Goal: Feedback & Contribution: Submit feedback/report problem

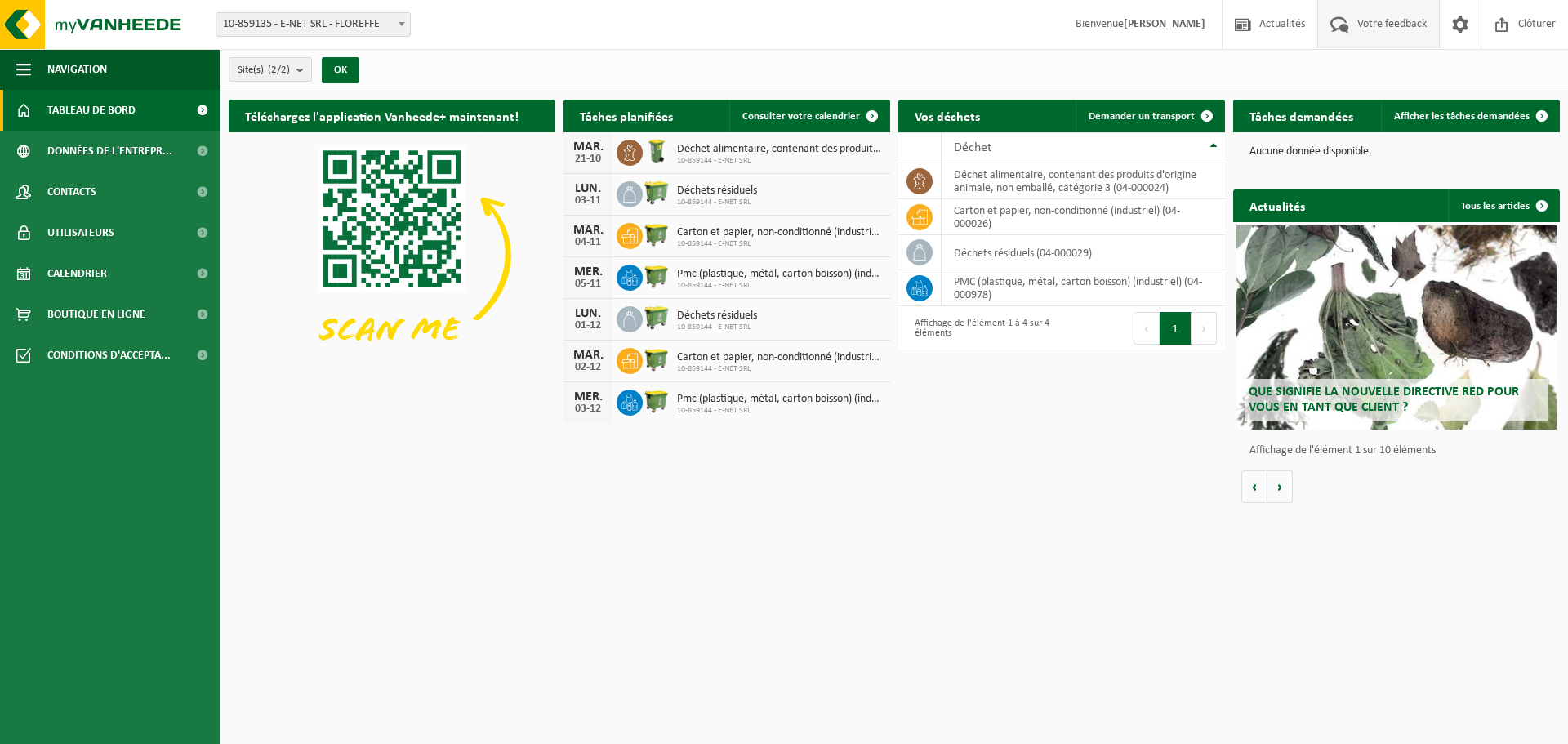
click at [1375, 21] on span "Votre feedback" at bounding box center [1393, 23] width 78 height 48
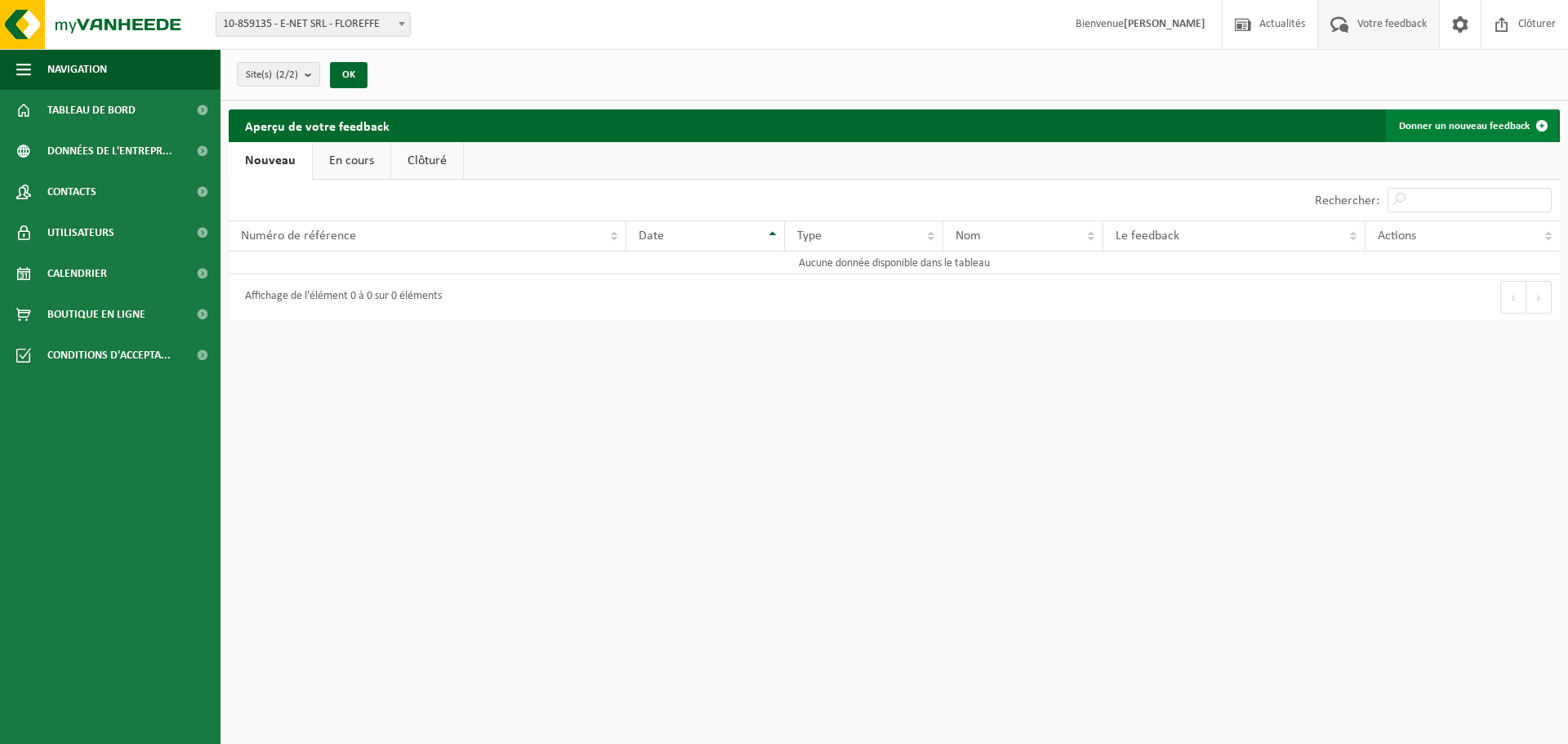
click at [1477, 124] on link "Donner un nouveau feedback" at bounding box center [1472, 126] width 172 height 33
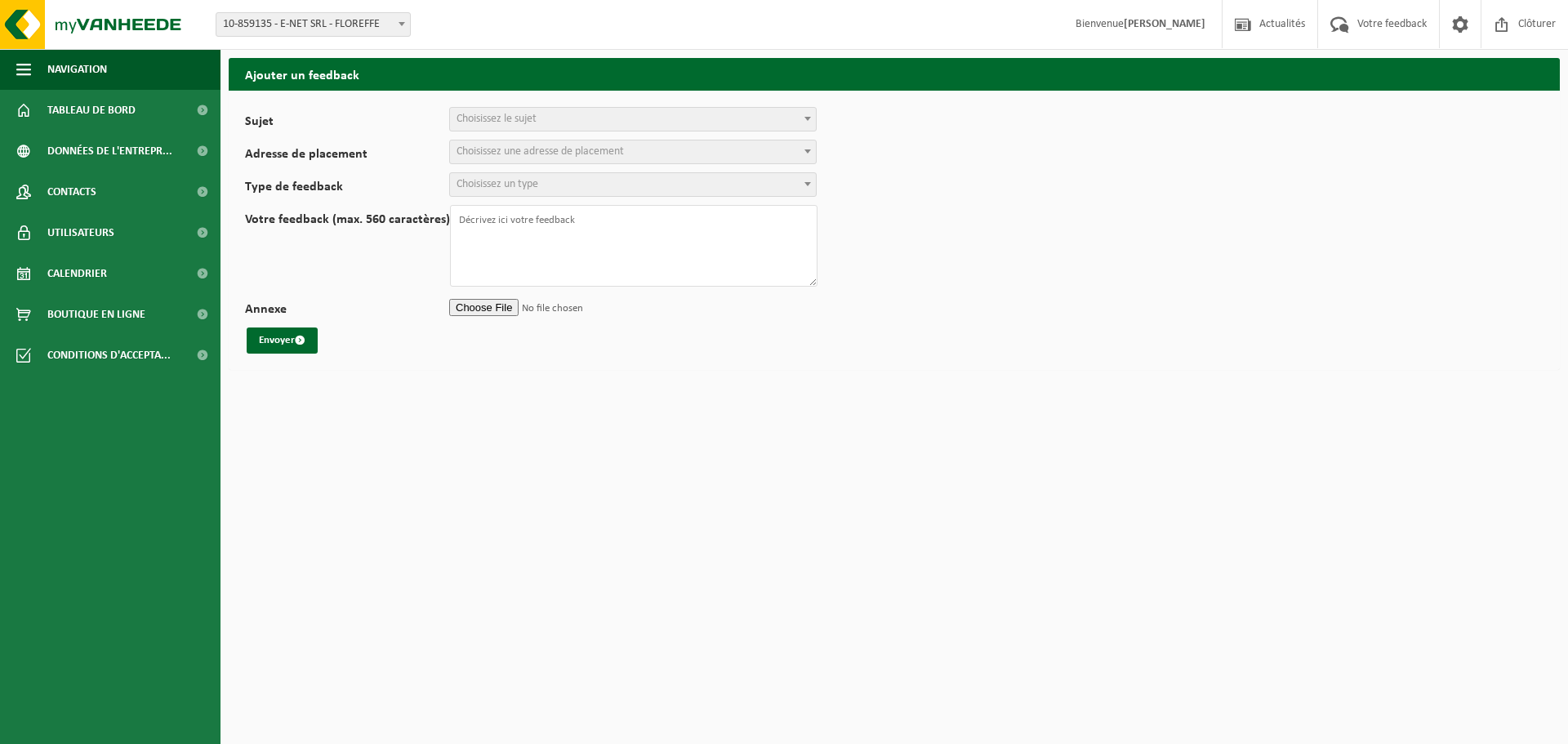
select select
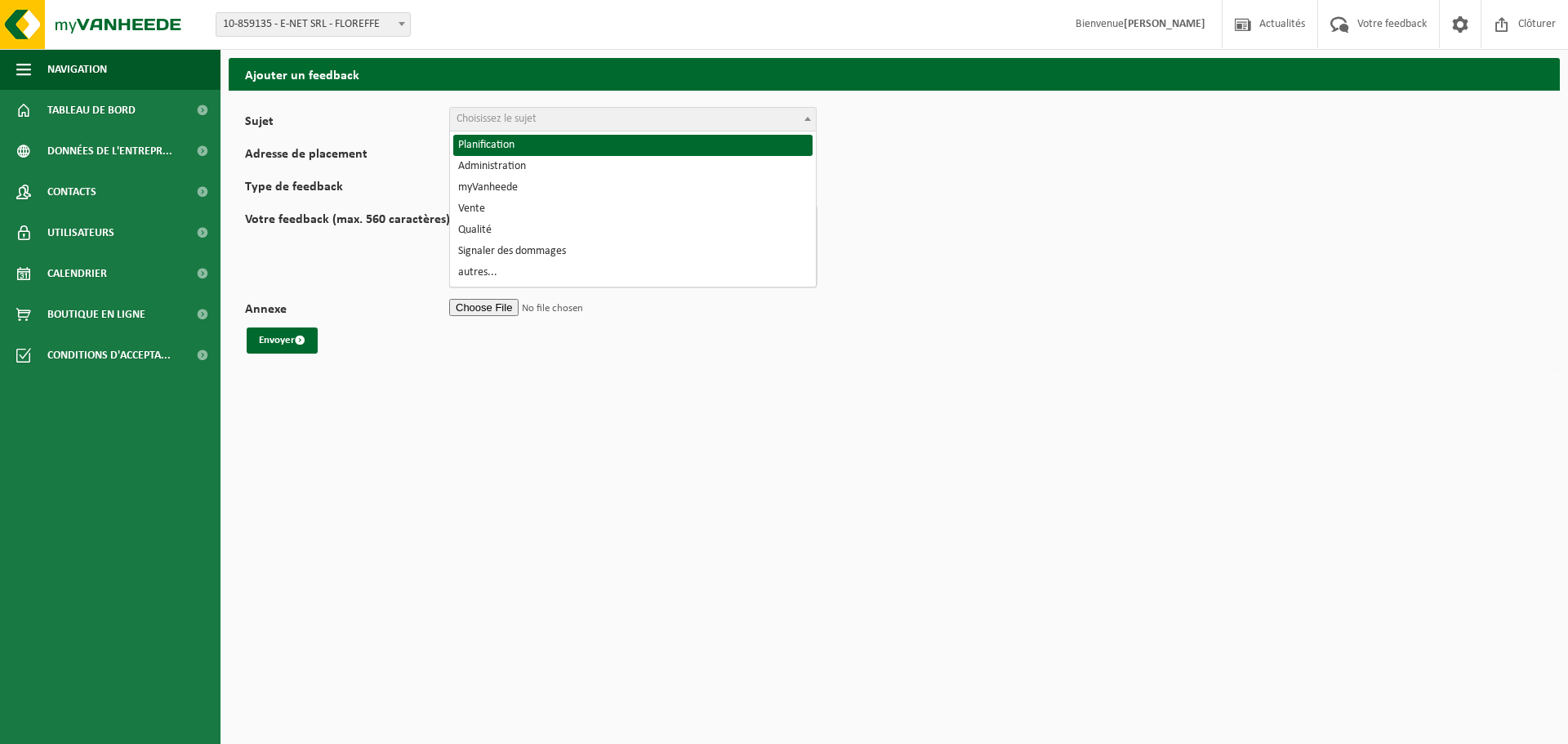
click at [591, 111] on span "Choisissez le sujet" at bounding box center [633, 119] width 366 height 22
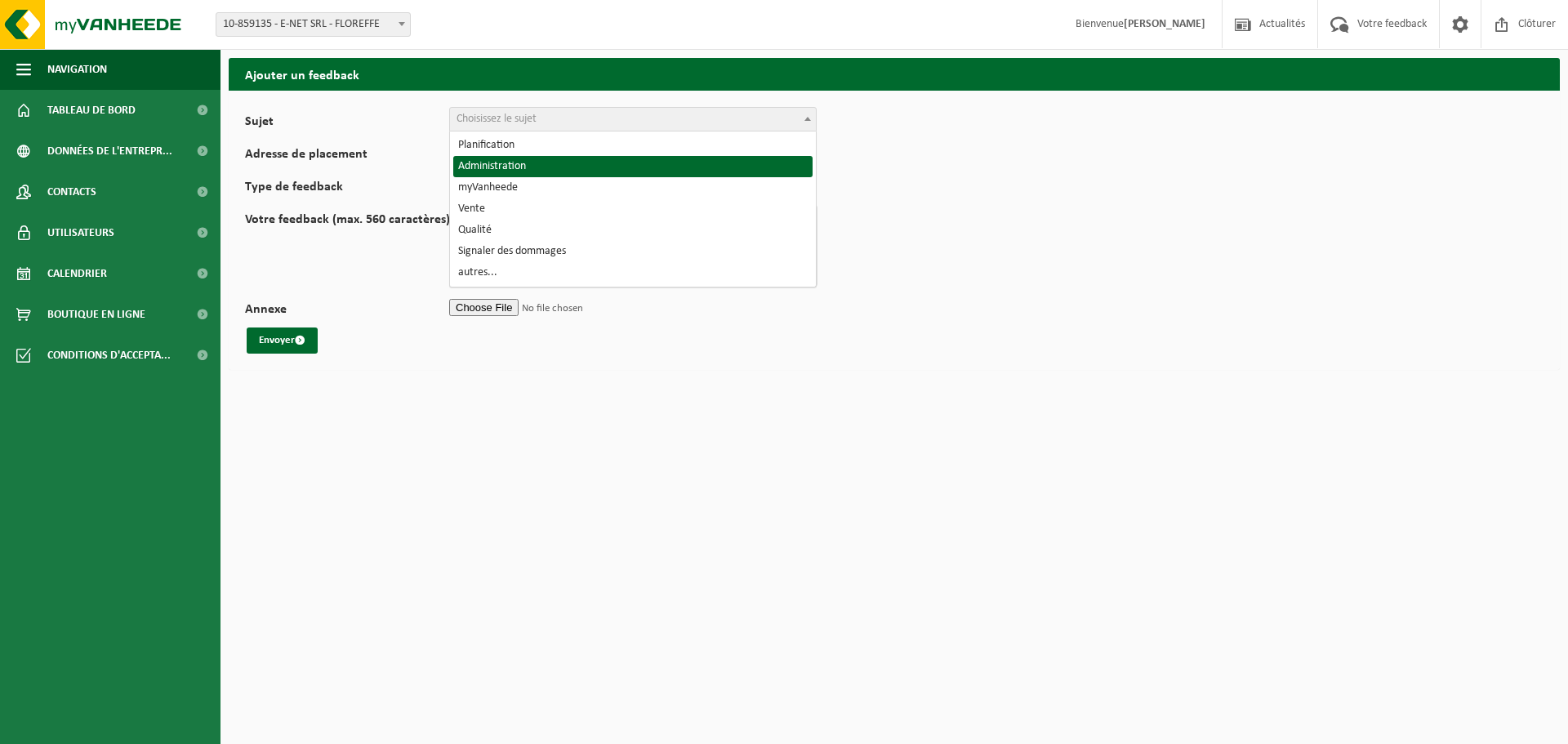
click at [334, 262] on label "Votre feedback (max. 560 caractères)" at bounding box center [348, 249] width 205 height 73
click at [450, 262] on textarea "Votre feedback (max. 560 caractères)" at bounding box center [633, 246] width 367 height 82
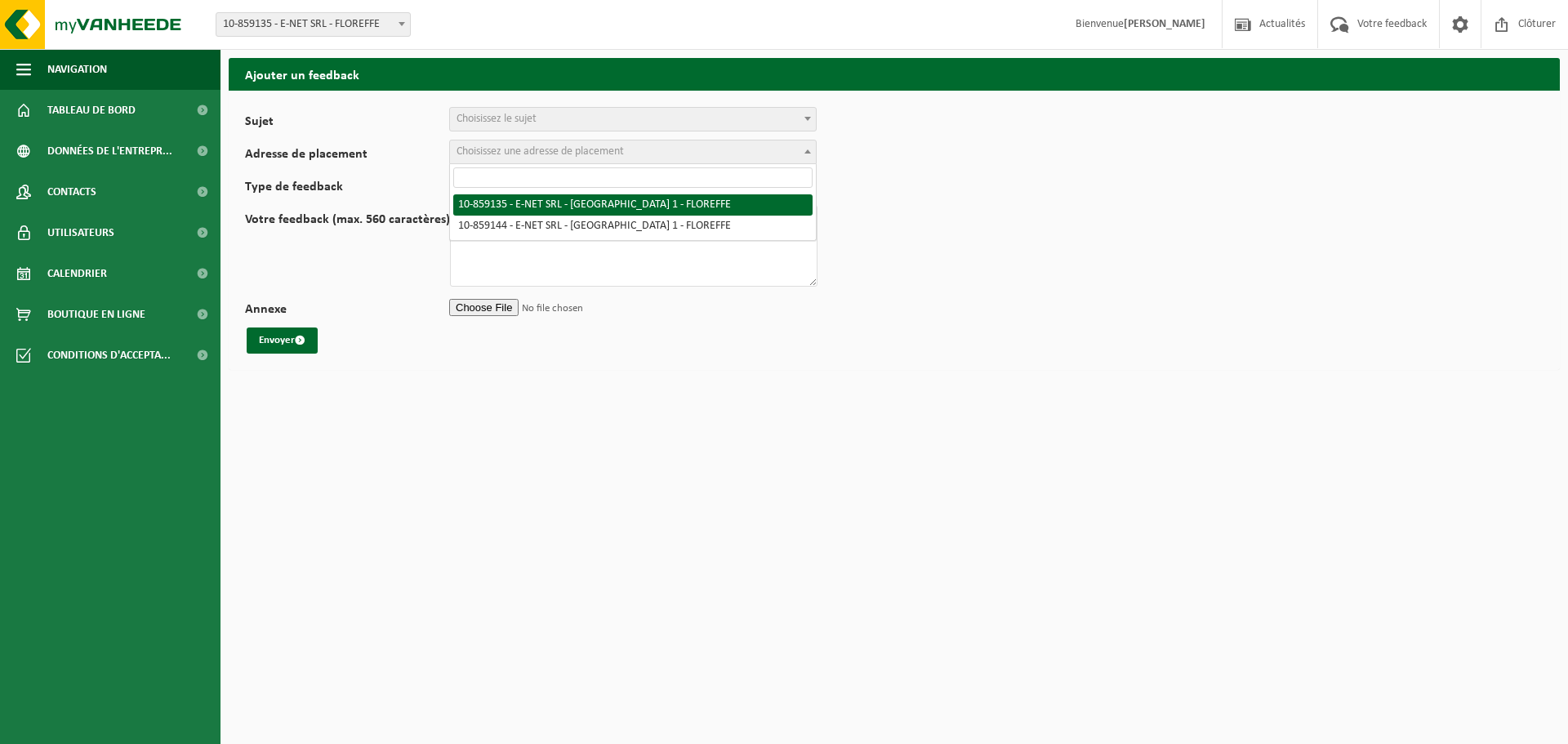
click at [678, 150] on span "Choisissez une adresse de placement" at bounding box center [633, 151] width 366 height 22
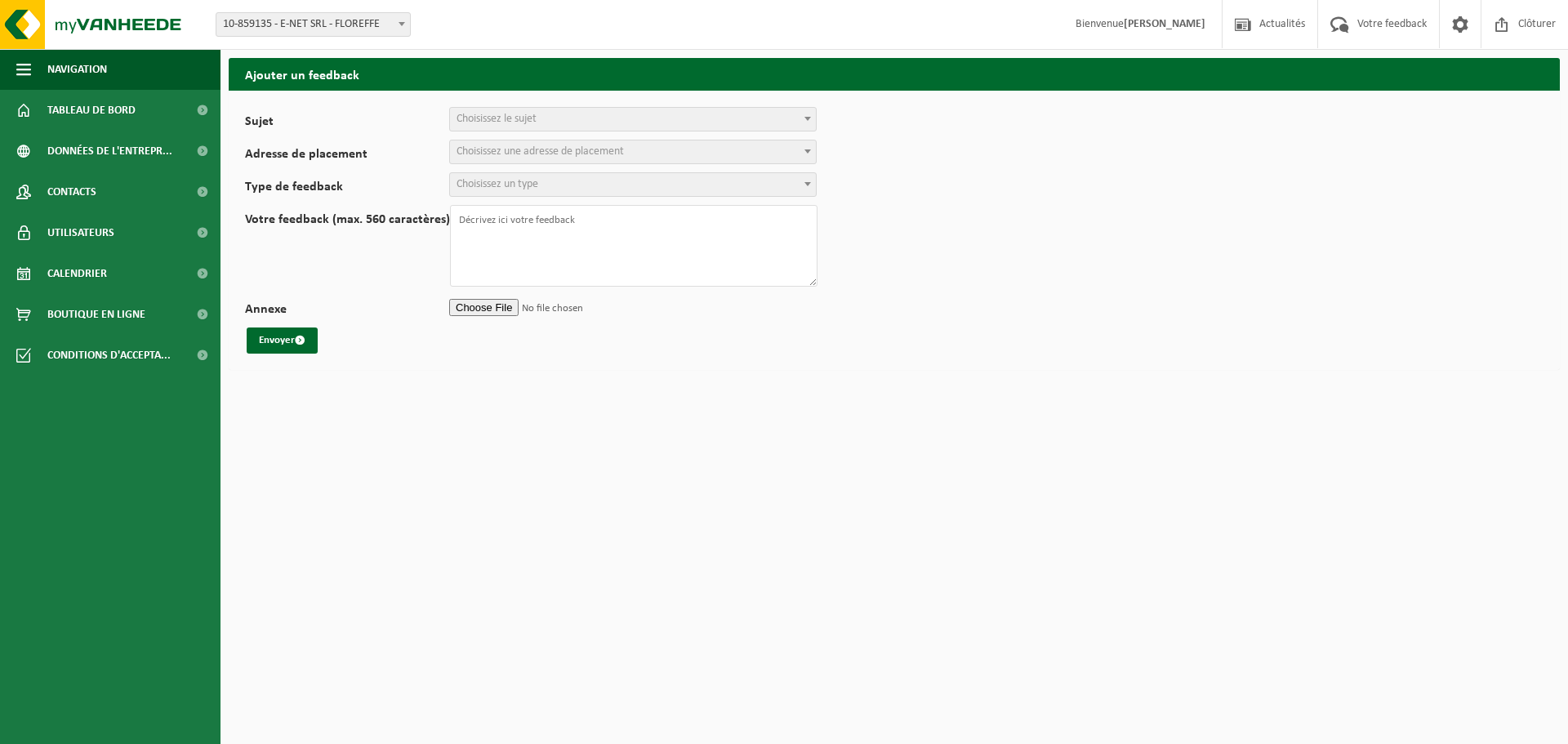
click at [365, 262] on label "Votre feedback (max. 560 caractères)" at bounding box center [348, 249] width 205 height 73
click at [450, 262] on textarea "Votre feedback (max. 560 caractères)" at bounding box center [633, 246] width 367 height 82
click at [569, 194] on span "Choisissez un type" at bounding box center [633, 184] width 366 height 22
click at [280, 269] on label "Votre feedback (max. 560 caractères)" at bounding box center [348, 249] width 205 height 73
click at [450, 269] on textarea "Votre feedback (max. 560 caractères)" at bounding box center [633, 246] width 367 height 82
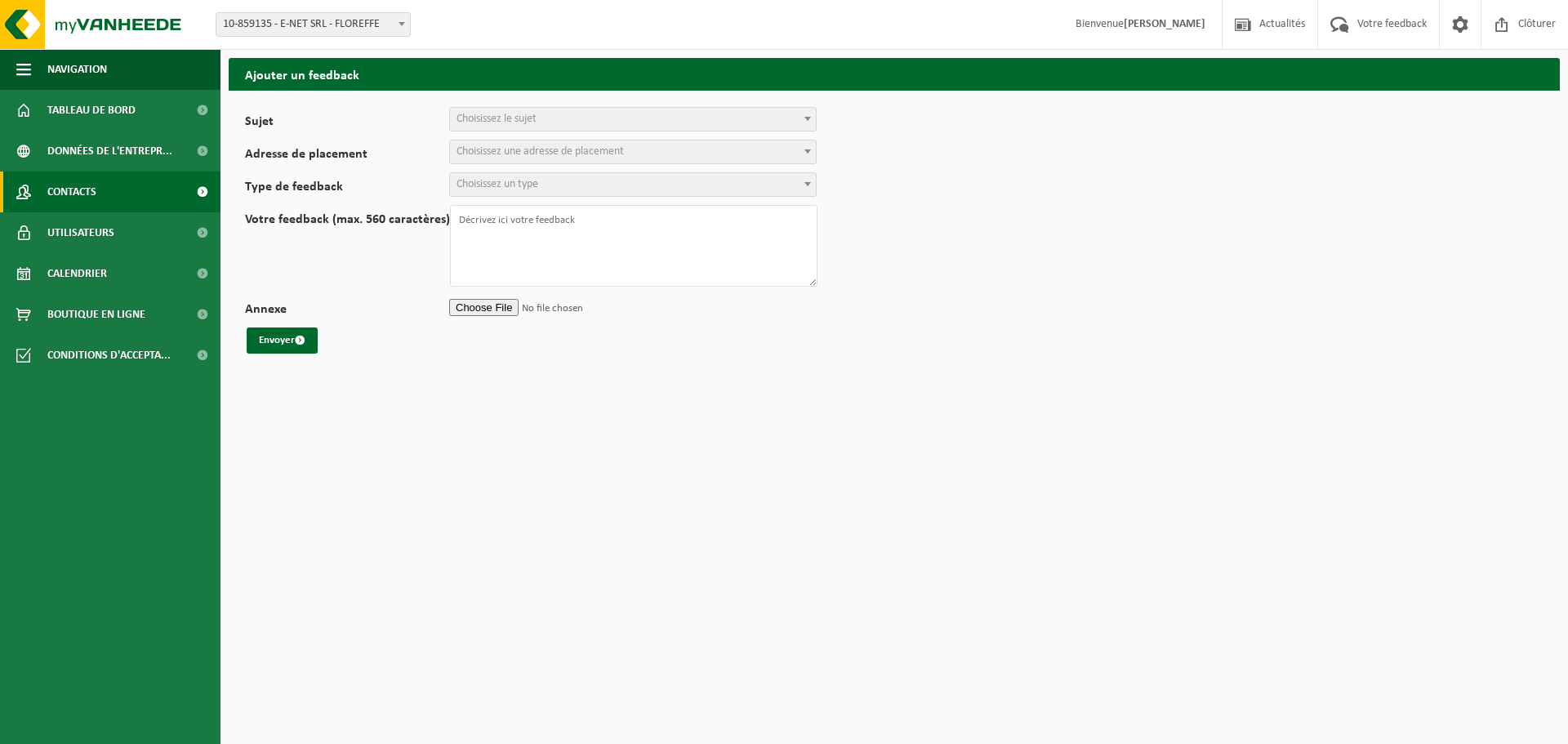
click at [68, 183] on span "Contacts" at bounding box center [72, 192] width 49 height 41
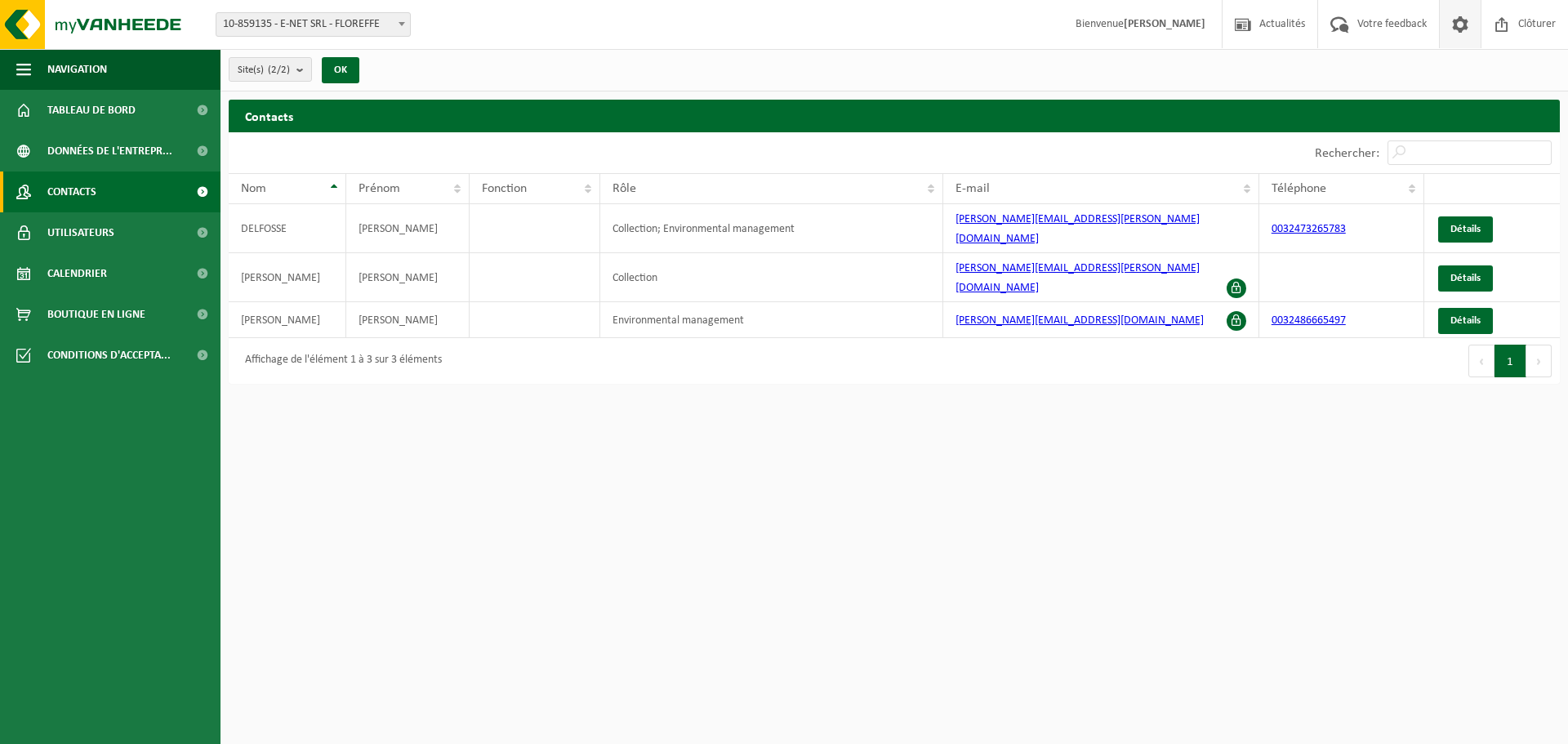
click at [1464, 25] on span at bounding box center [1460, 23] width 24 height 48
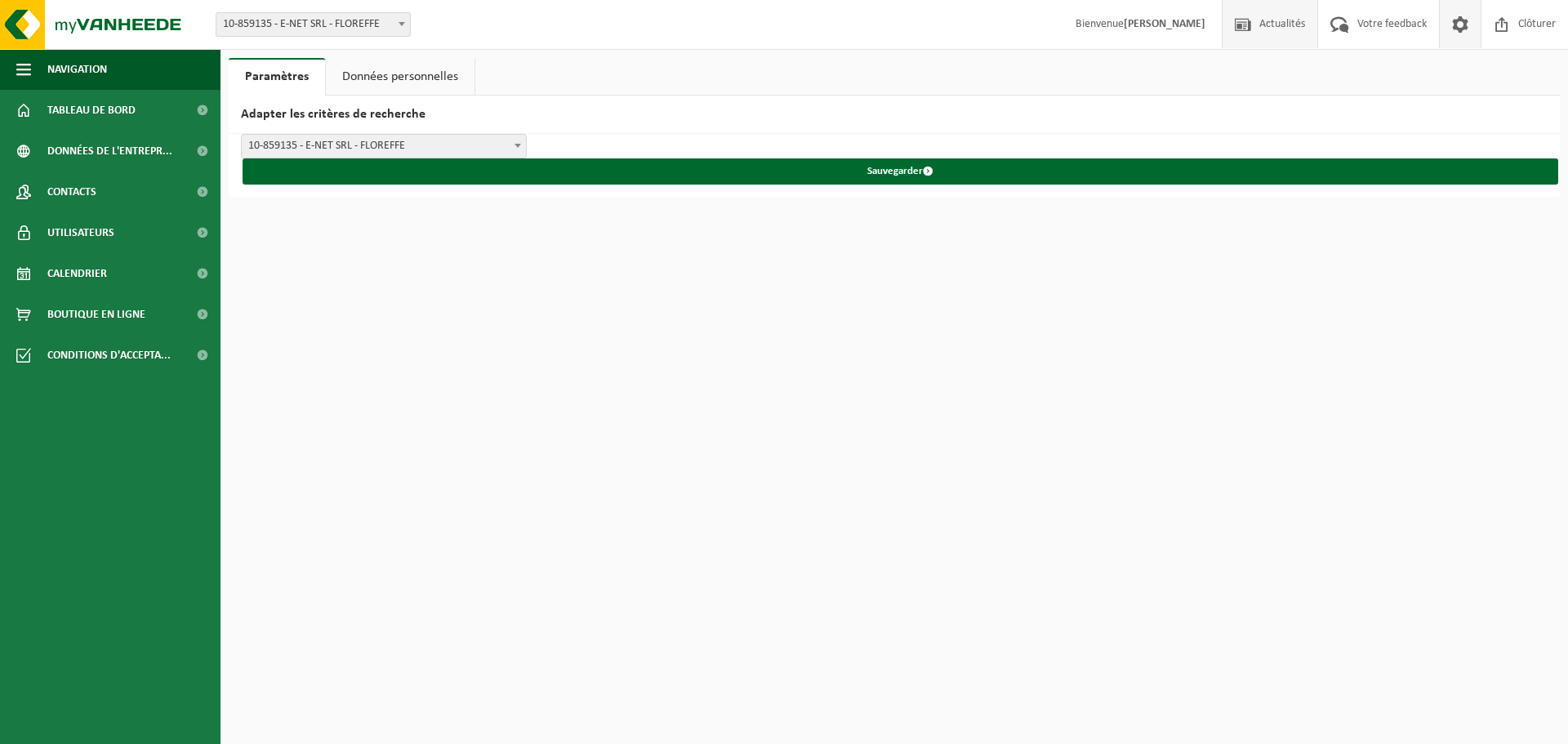
click at [1288, 23] on span "Actualités" at bounding box center [1282, 23] width 54 height 48
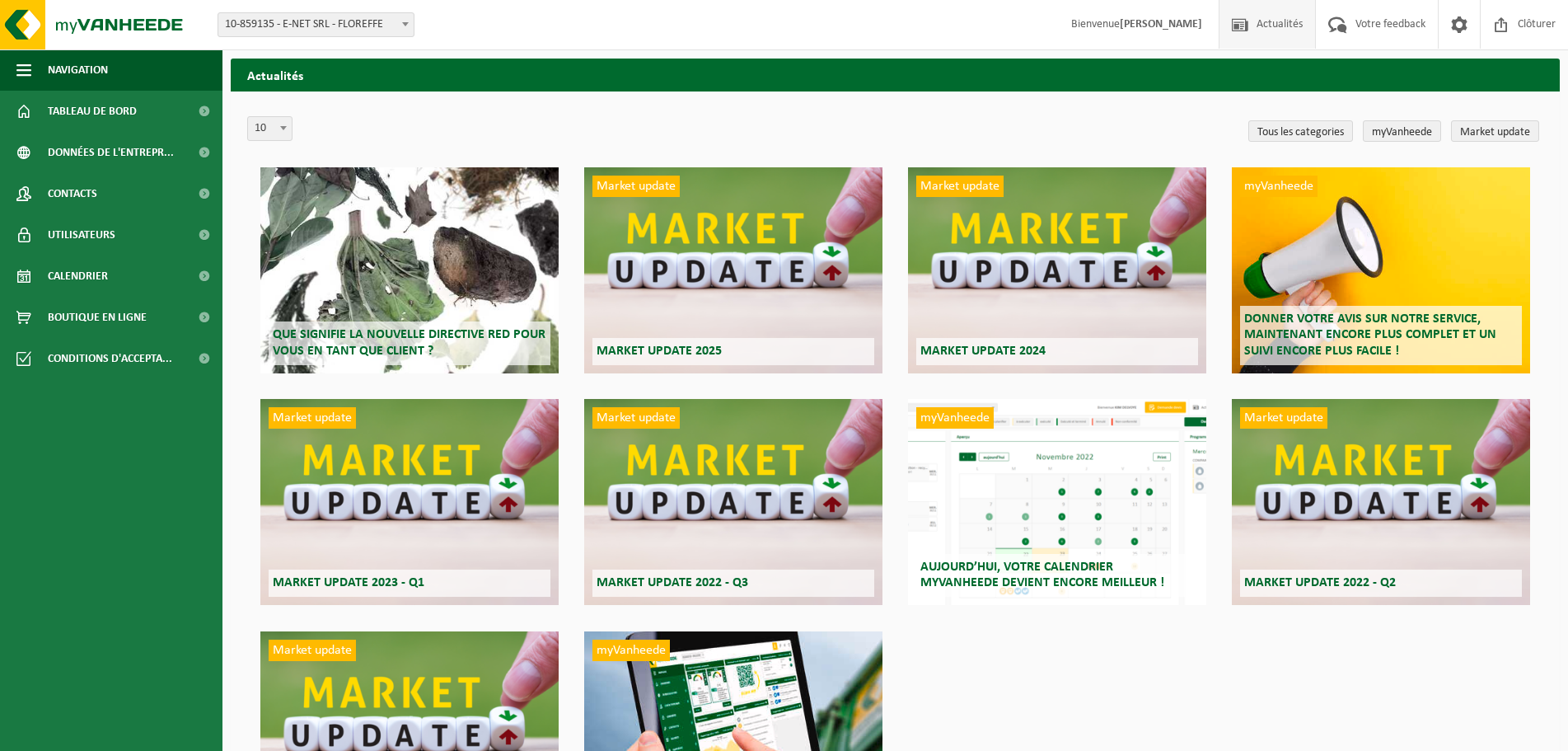
click at [1128, 26] on strong "[PERSON_NAME]" at bounding box center [1161, 24] width 83 height 13
click at [610, 138] on div "10 20 50 100 10" at bounding box center [746, 131] width 997 height 29
click at [207, 196] on span at bounding box center [204, 194] width 37 height 41
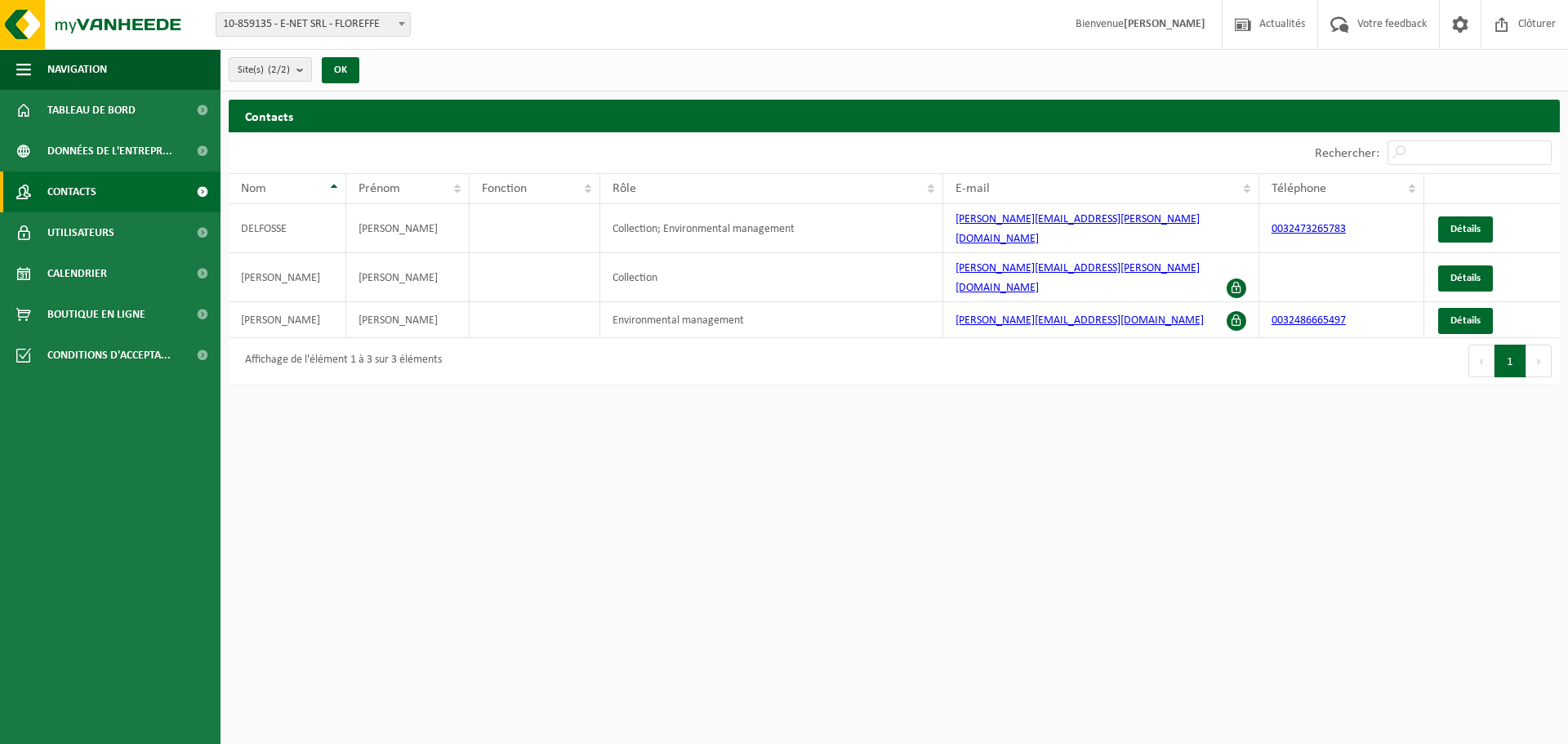
drag, startPoint x: 1401, startPoint y: 23, endPoint x: 26, endPoint y: 200, distance: 1386.3
click at [1401, 23] on span "Votre feedback" at bounding box center [1393, 23] width 78 height 48
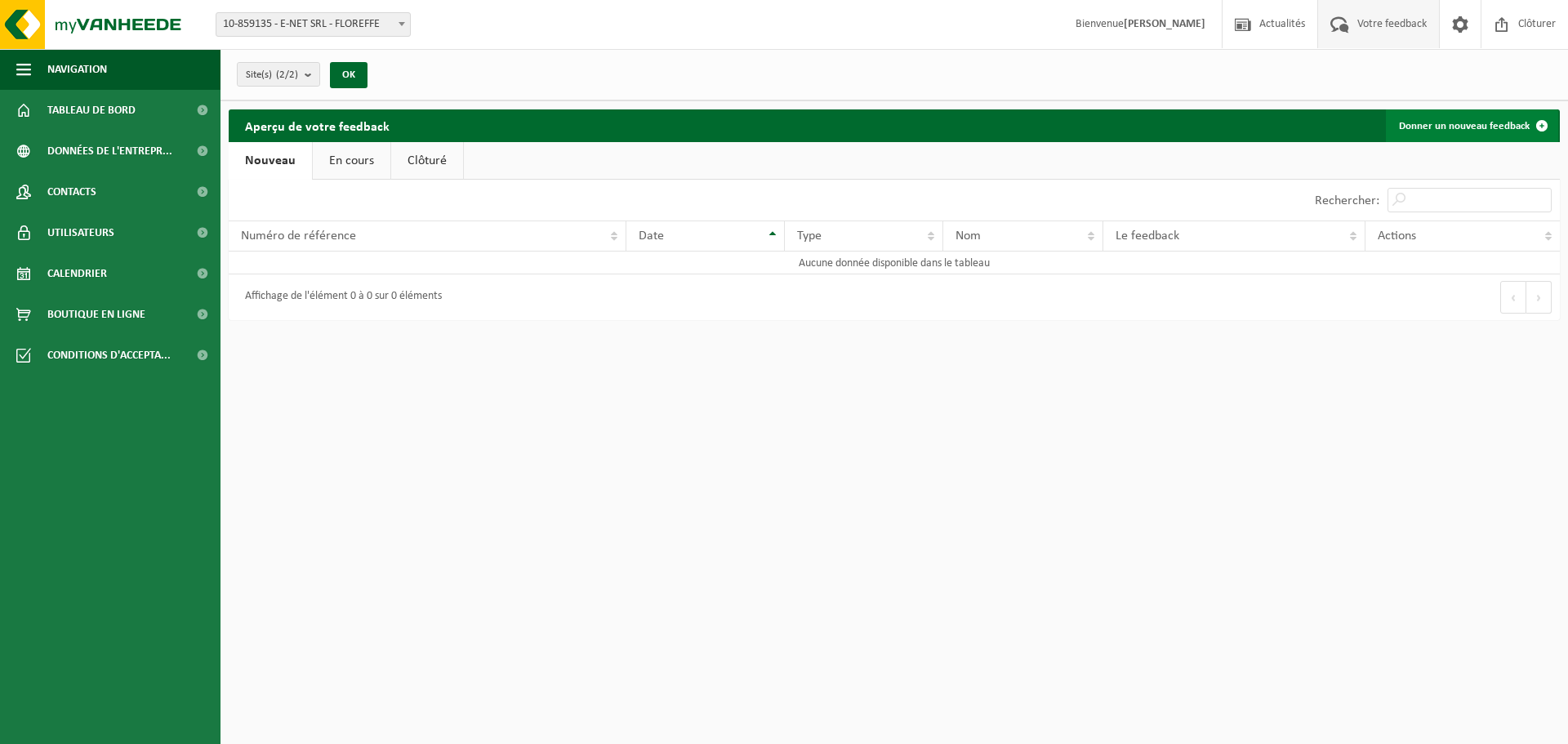
click at [1437, 122] on link "Donner un nouveau feedback" at bounding box center [1472, 126] width 172 height 33
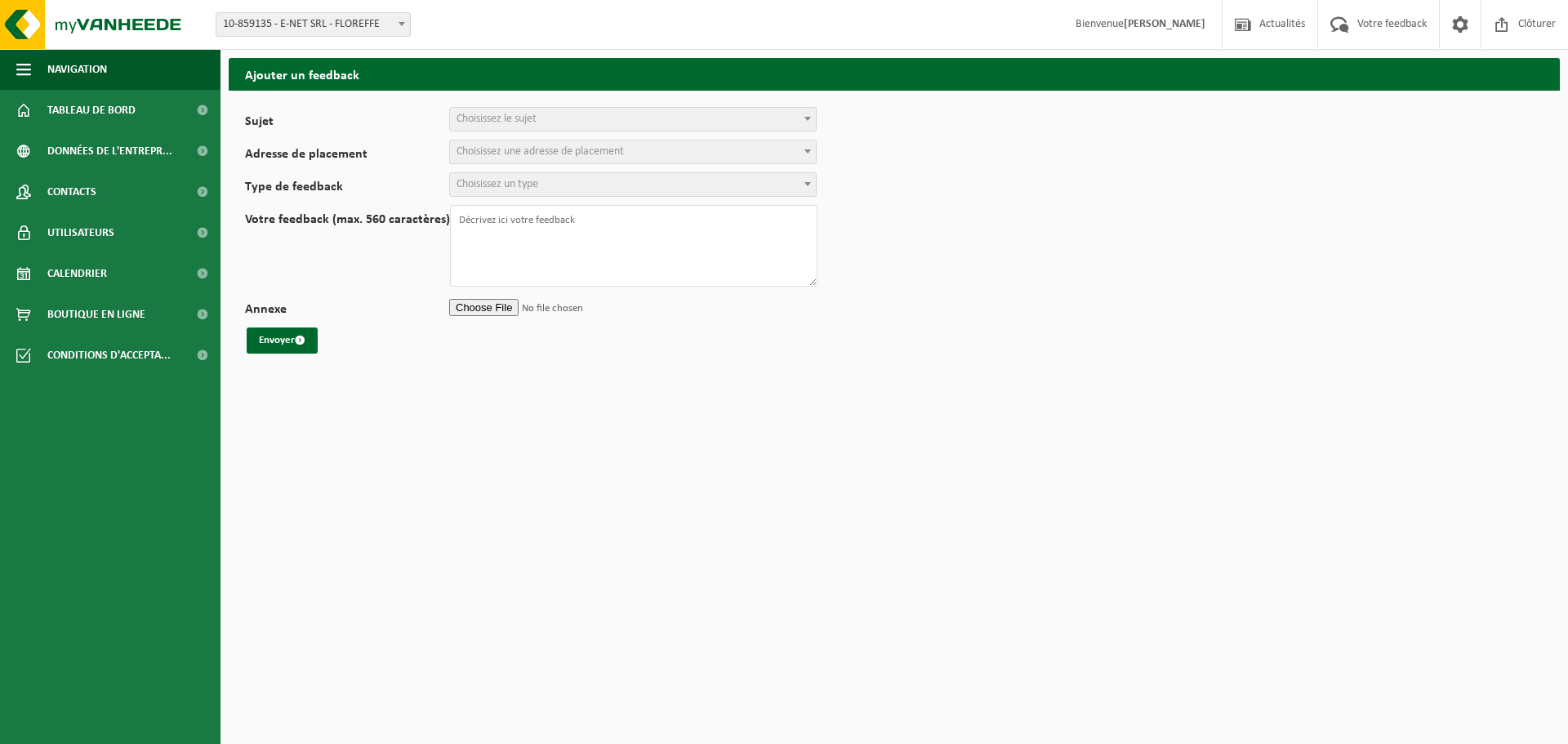
select select
click at [515, 113] on span "Choisissez le sujet" at bounding box center [497, 119] width 80 height 13
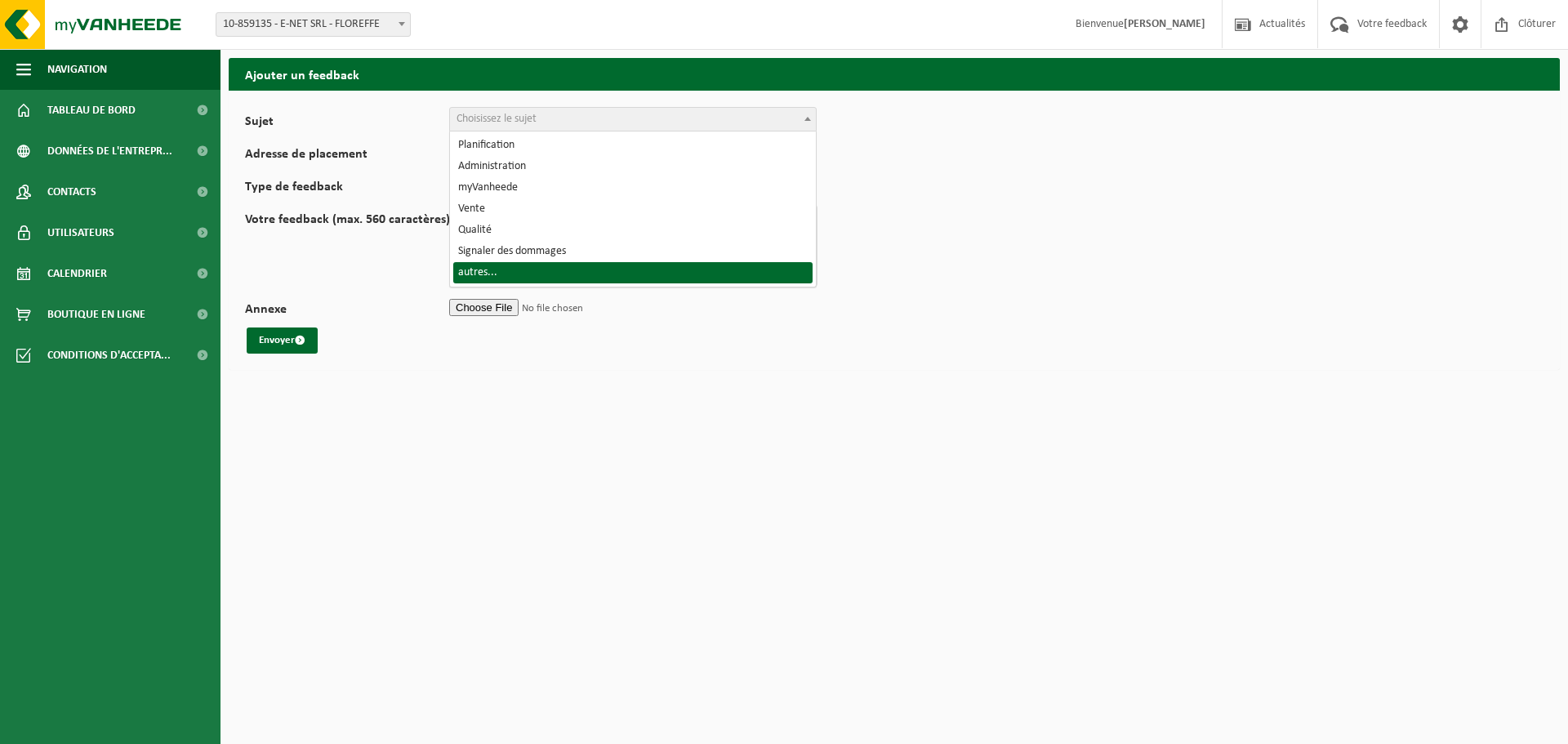
select select "32"
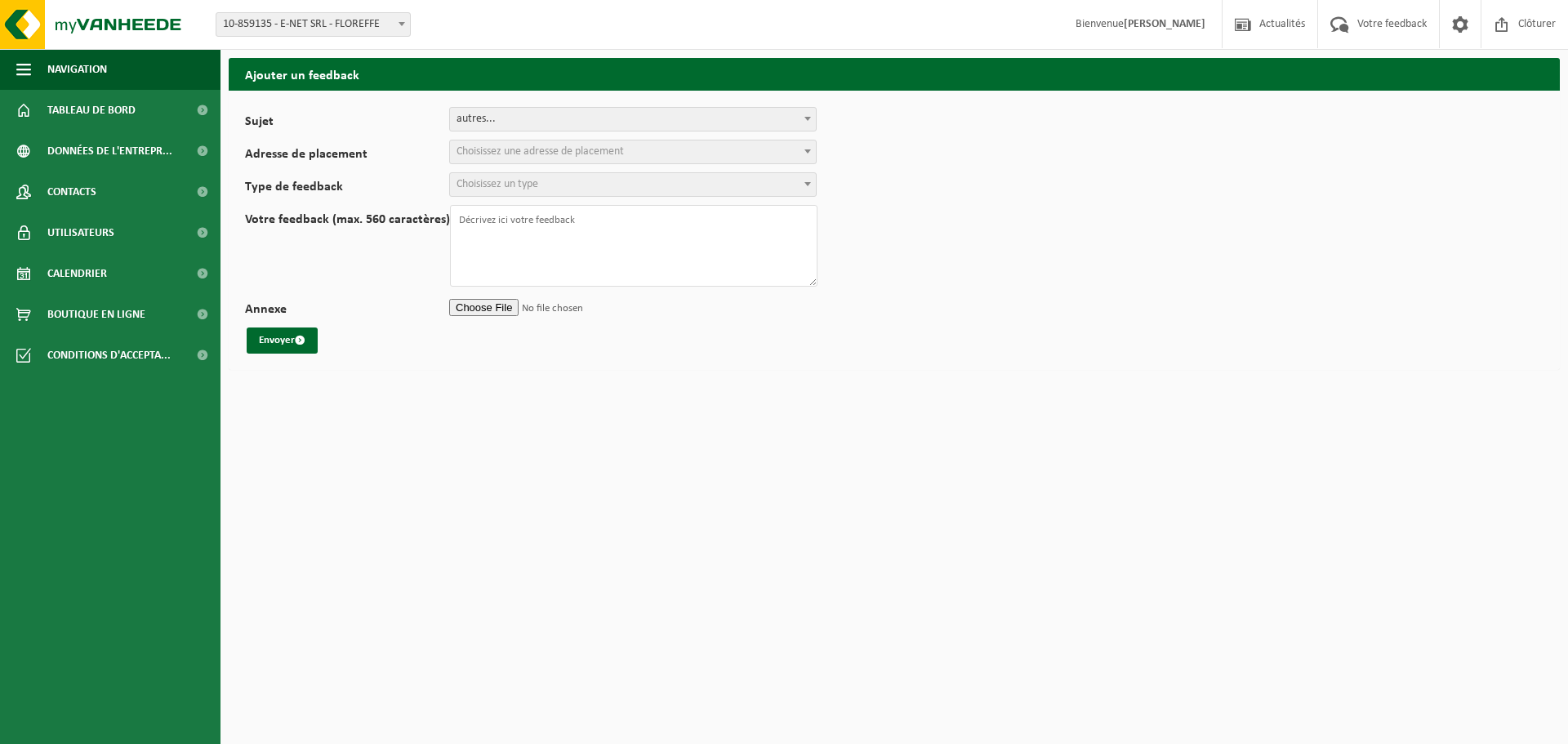
click at [499, 152] on span "Choisissez une adresse de placement" at bounding box center [541, 151] width 168 height 13
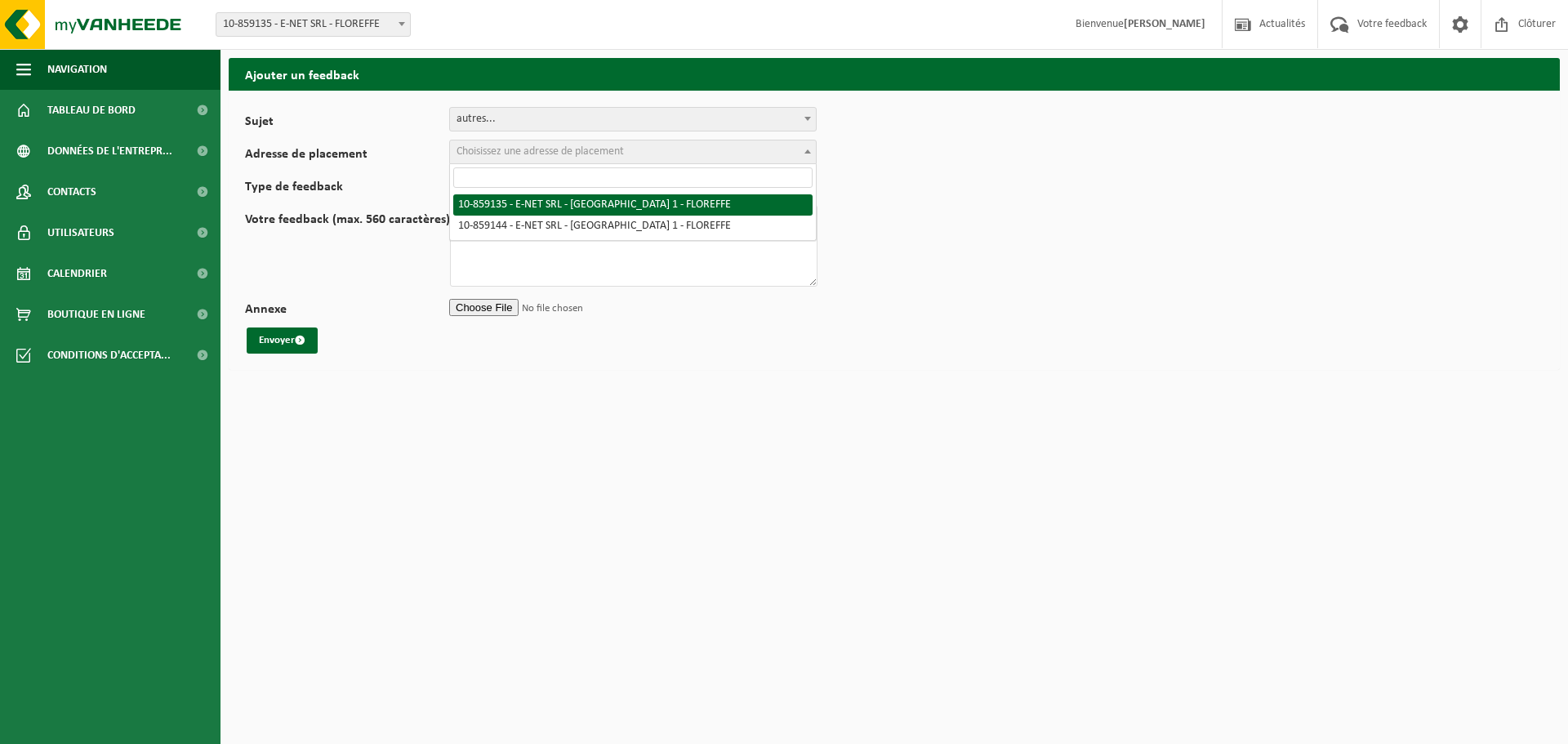
select select "99659"
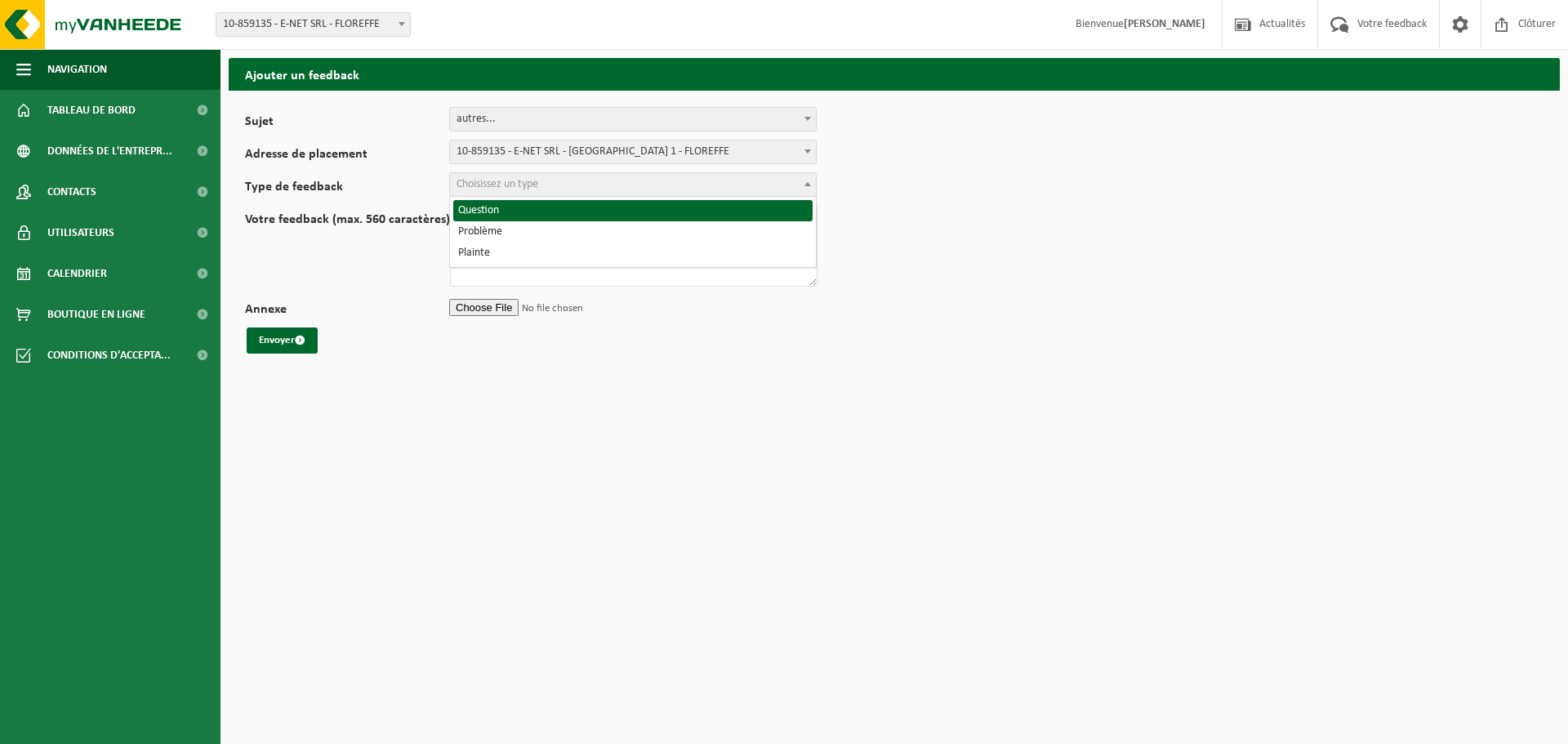
click at [534, 190] on span "Choisissez un type" at bounding box center [498, 184] width 82 height 13
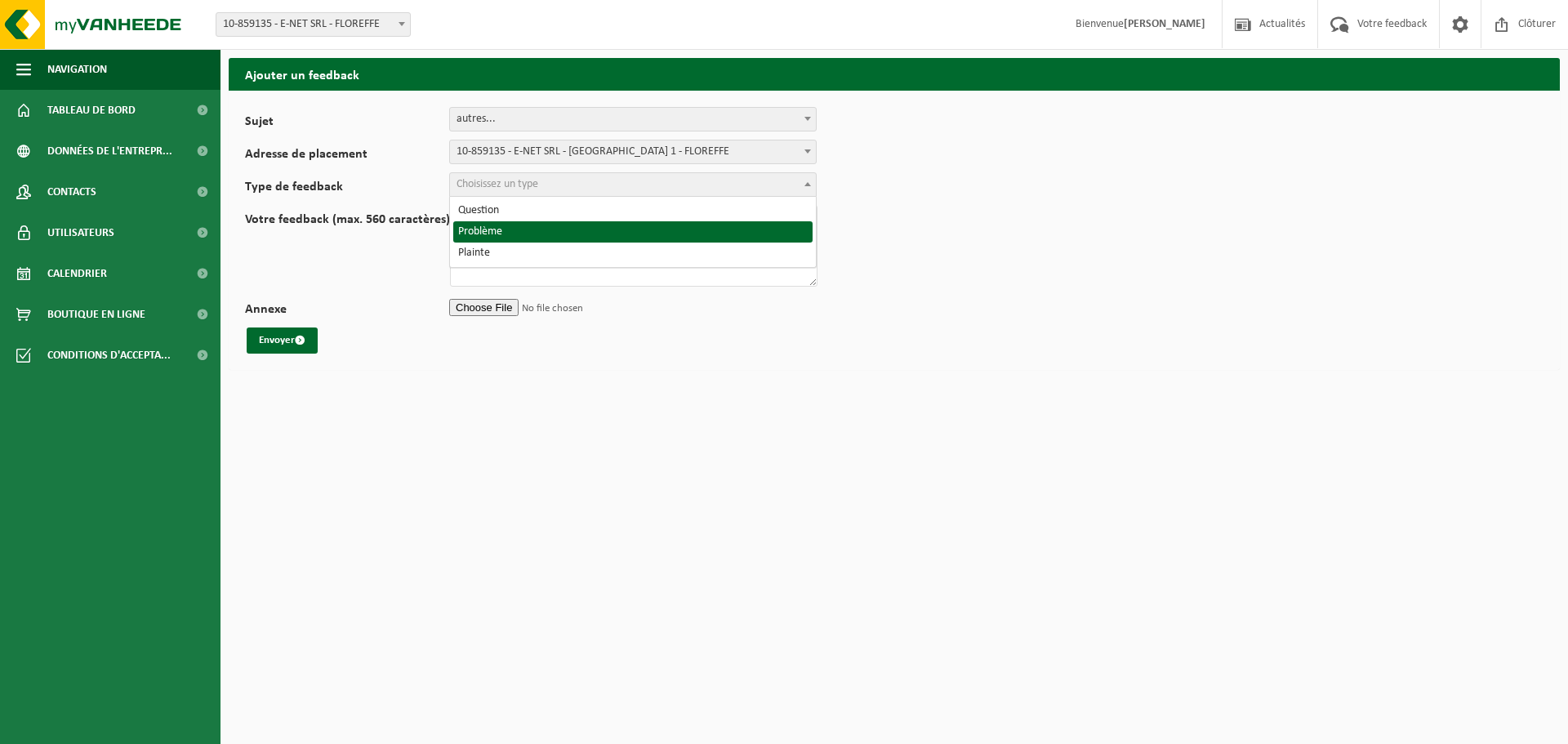
select select "ISS"
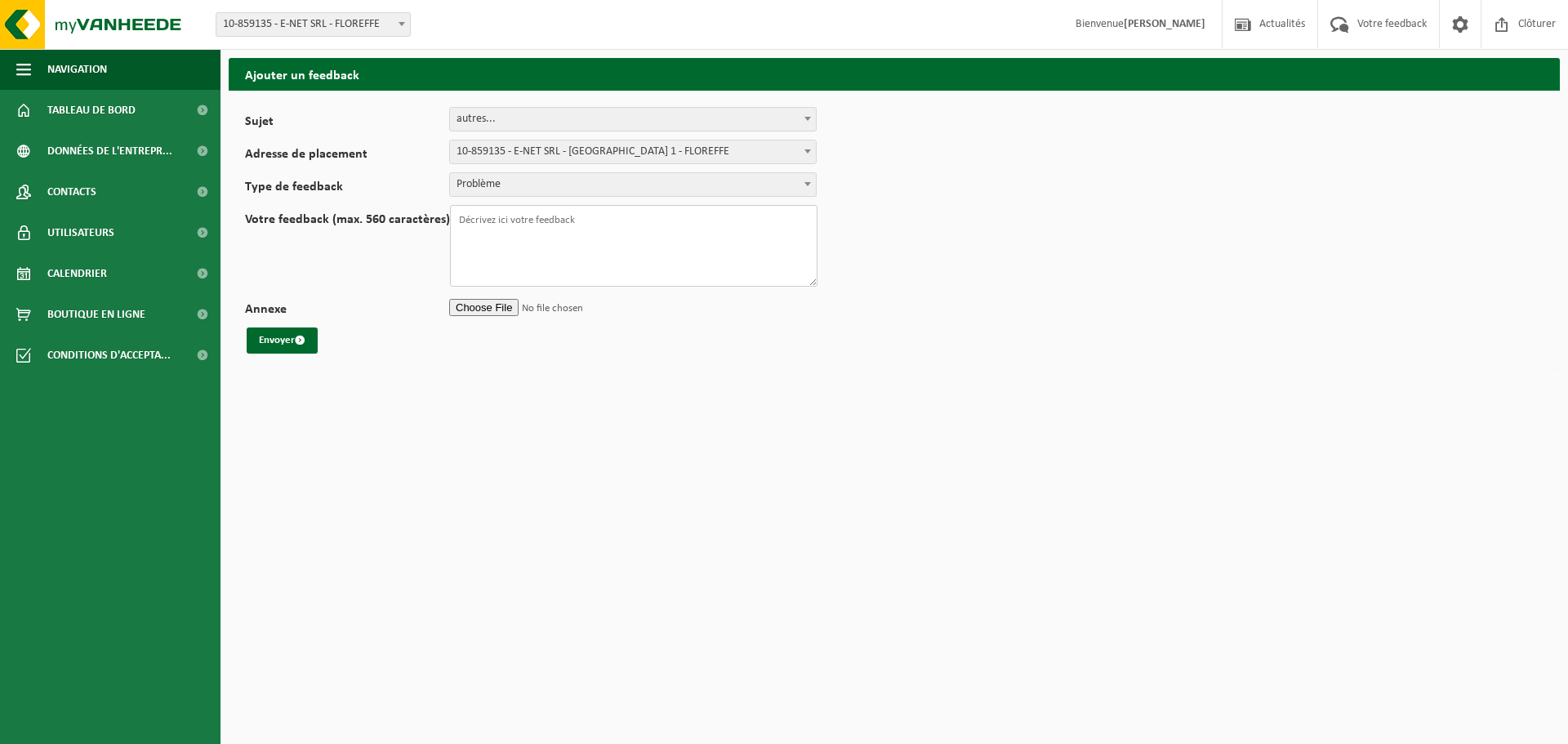
click at [524, 224] on textarea "Votre feedback (max. 560 caractères)" at bounding box center [633, 246] width 367 height 82
click at [499, 234] on textarea "Votre feedback (max. 560 caractères)" at bounding box center [633, 246] width 367 height 82
paste textarea "Je me permets de vous contacter concernant le planning des vidanges prévu pour …"
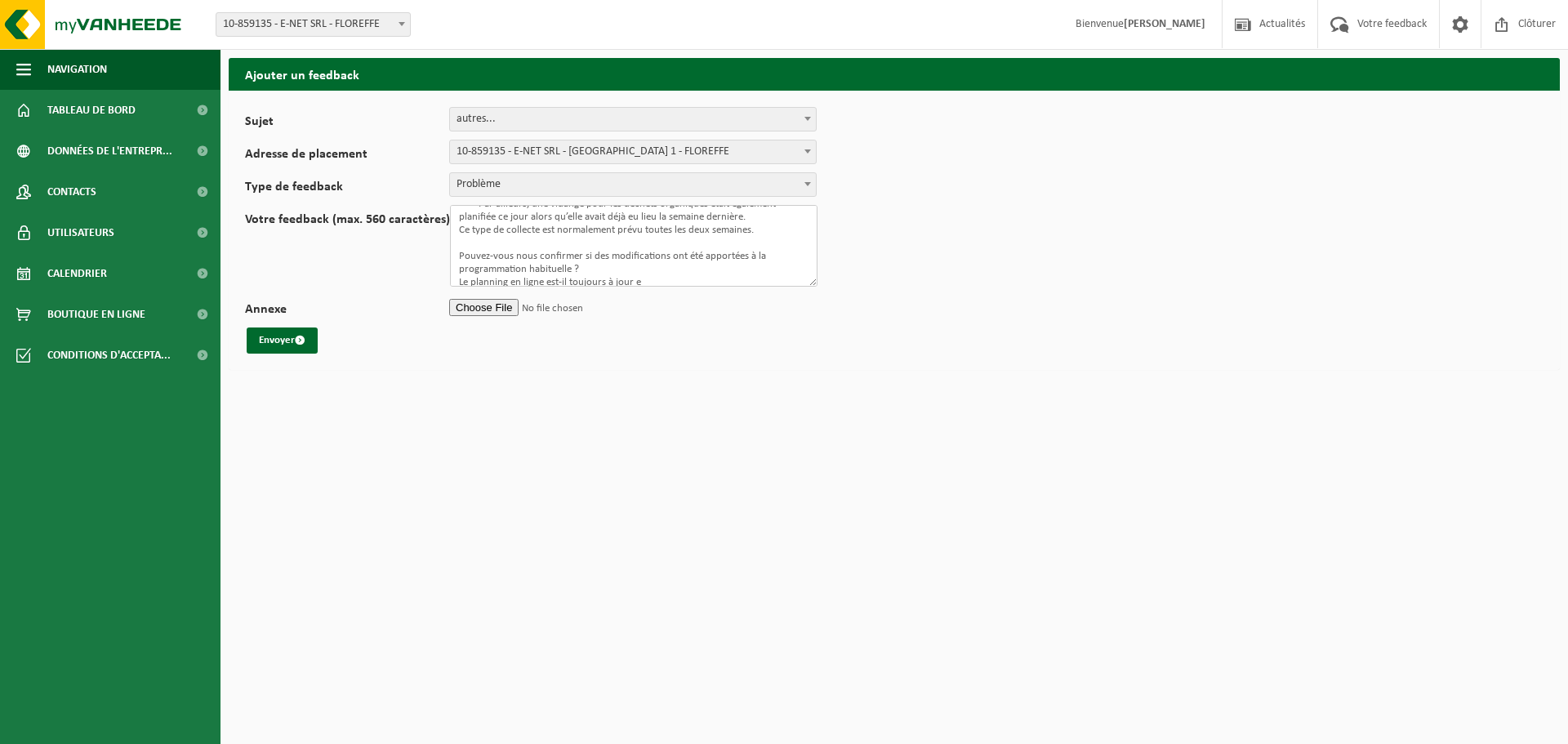
scroll to position [84, 0]
drag, startPoint x: 689, startPoint y: 276, endPoint x: 642, endPoint y: 271, distance: 47.3
click at [642, 271] on textarea "Je me permets de vous contacter concernant le planning des vidanges prévu pour …" at bounding box center [633, 246] width 367 height 82
drag, startPoint x: 602, startPoint y: 252, endPoint x: 555, endPoint y: 257, distance: 47.3
click at [555, 257] on textarea "Je me permets de vous contacter concernant le planning des vidanges prévu pour …" at bounding box center [633, 246] width 367 height 82
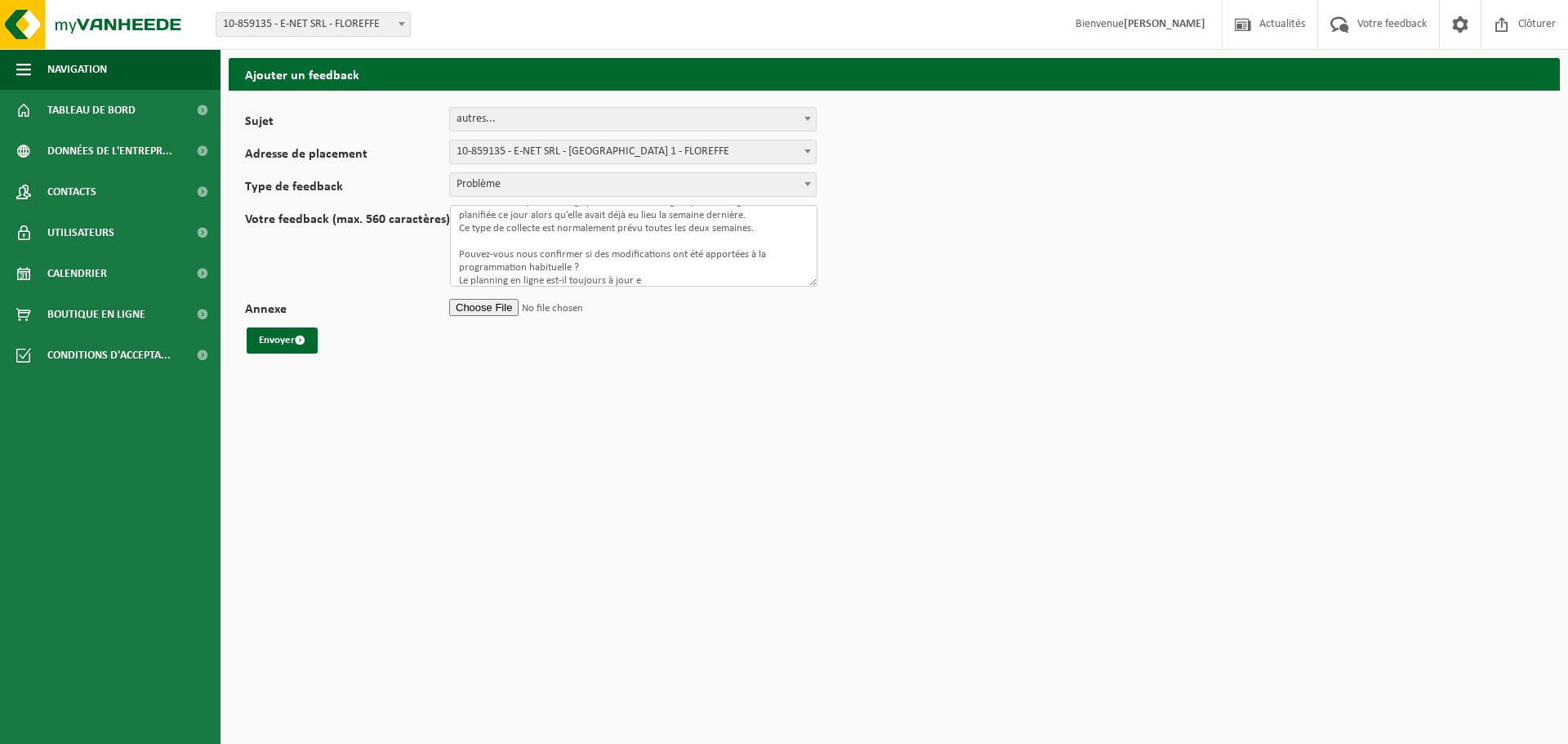
drag, startPoint x: 596, startPoint y: 255, endPoint x: 458, endPoint y: 250, distance: 138.1
click at [458, 250] on textarea "Je me permets de vous contacter concernant le planning des vidanges prévu pour …" at bounding box center [633, 246] width 367 height 82
drag, startPoint x: 666, startPoint y: 276, endPoint x: 456, endPoint y: 270, distance: 210.1
click at [456, 270] on textarea "Je me permets de vous contacter concernant le planning des vidanges prévu pour …" at bounding box center [633, 246] width 367 height 82
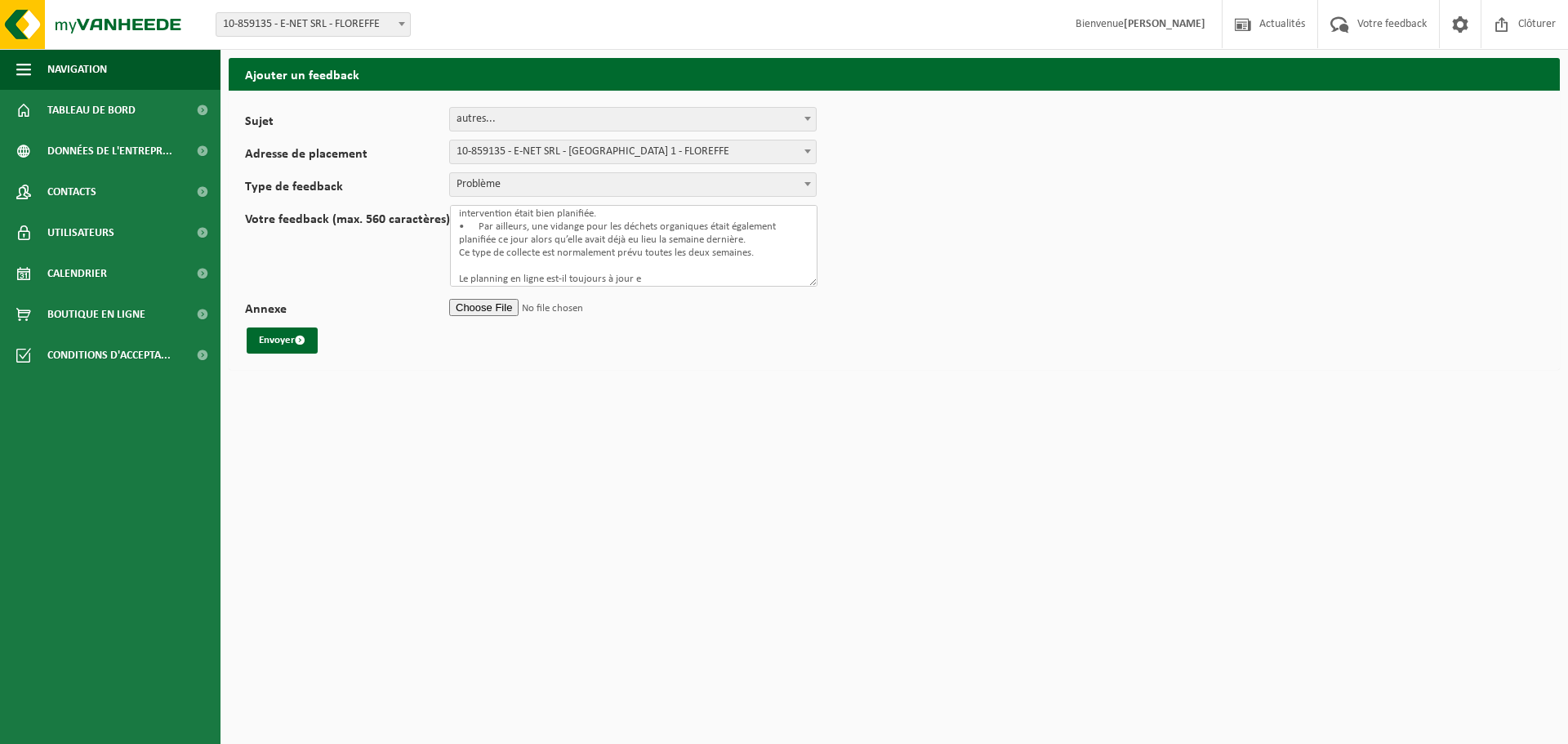
click at [660, 271] on textarea "Je me permets de vous contacter concernant le planning des vidanges prévu pour …" at bounding box center [633, 246] width 367 height 82
type textarea "Je me permets de vous contacter concernant le planning des vidanges prévu pour …"
click at [283, 337] on button "Envoyer" at bounding box center [281, 340] width 71 height 26
